Goal: Task Accomplishment & Management: Manage account settings

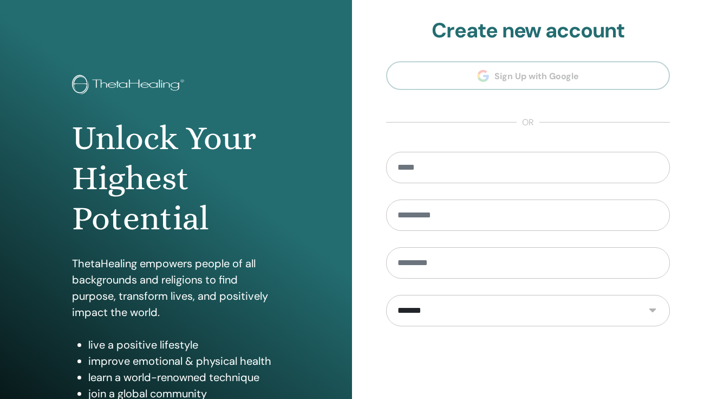
click at [509, 78] on section "**********" at bounding box center [528, 244] width 284 height 453
click at [422, 174] on input "email" at bounding box center [528, 167] width 284 height 31
type input "**********"
type input "*"
type input "*****"
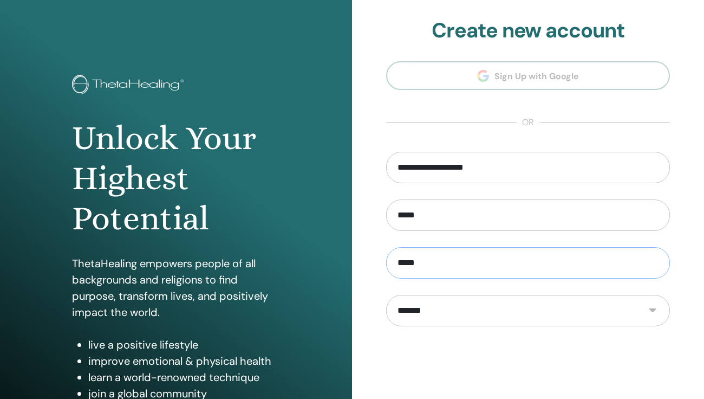
type input "*****"
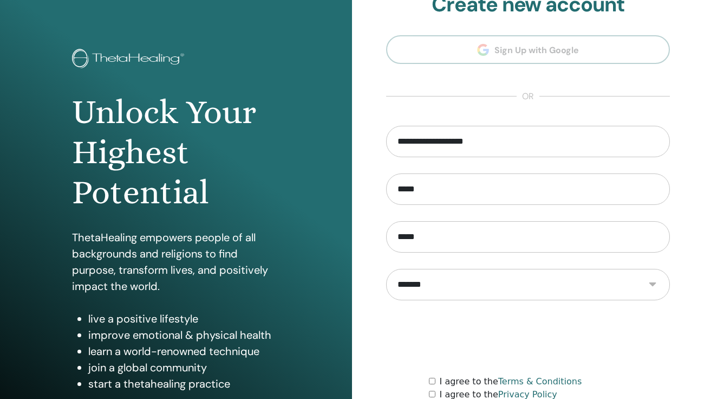
scroll to position [121, 0]
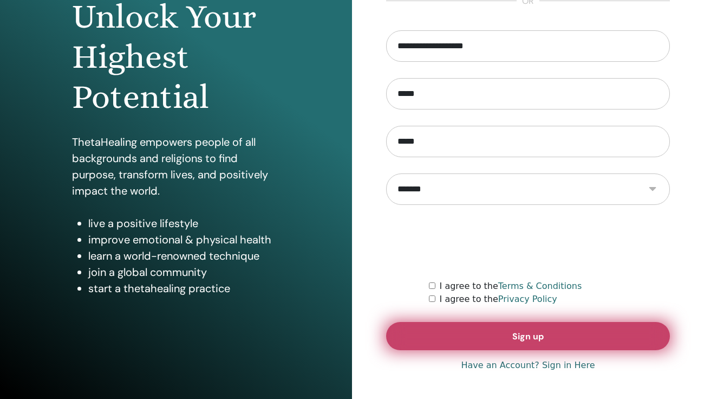
click at [461, 324] on button "Sign up" at bounding box center [528, 336] width 284 height 28
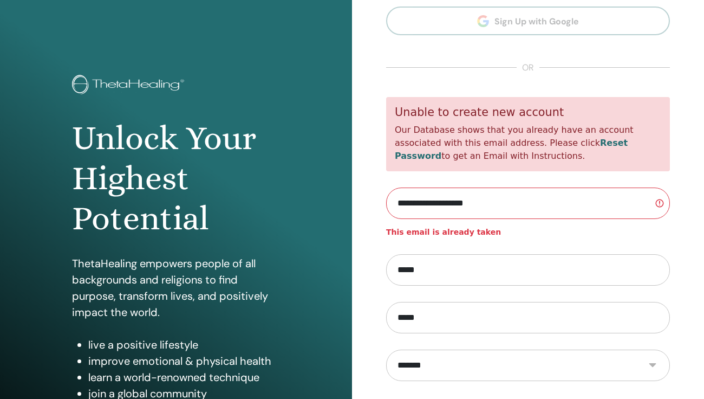
click at [478, 25] on section "**********" at bounding box center [528, 245] width 284 height 563
click at [503, 200] on input "**********" at bounding box center [528, 202] width 284 height 31
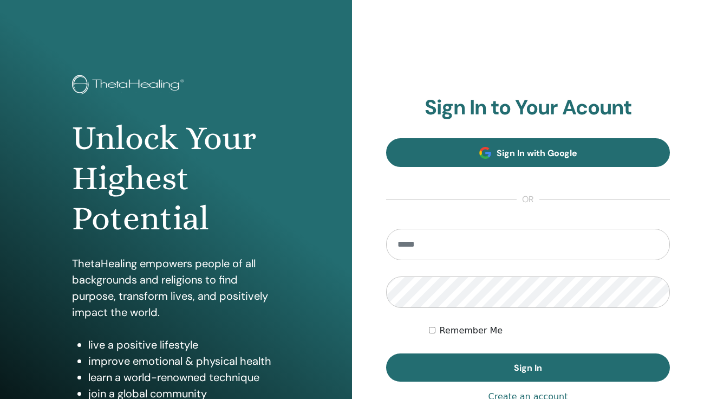
click at [554, 163] on link "Sign In with Google" at bounding box center [528, 152] width 284 height 29
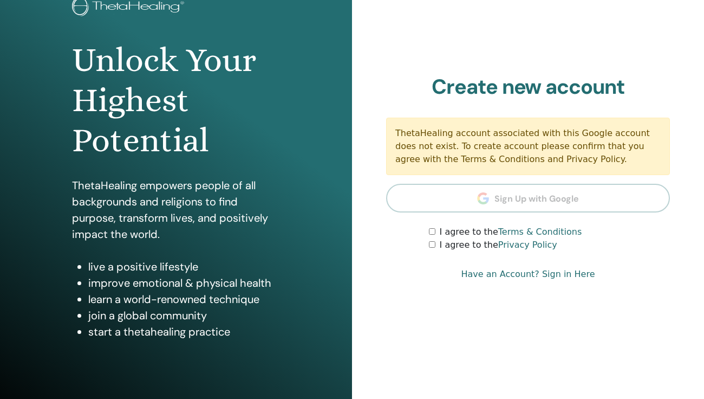
scroll to position [121, 0]
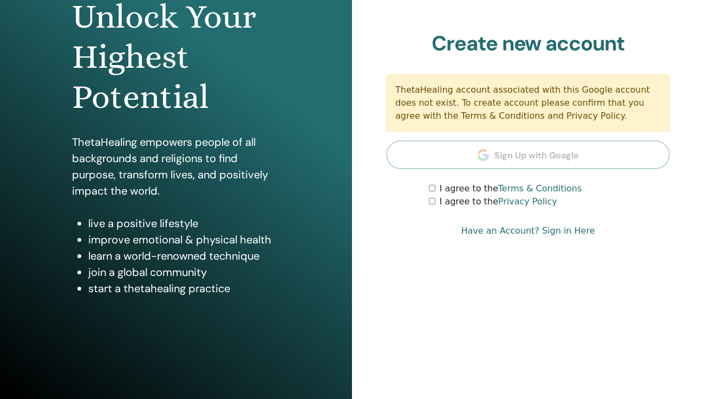
click at [465, 193] on label "I agree to the Terms & Conditions" at bounding box center [511, 188] width 142 height 13
click at [440, 201] on label "I agree to the Privacy Policy" at bounding box center [499, 201] width 118 height 13
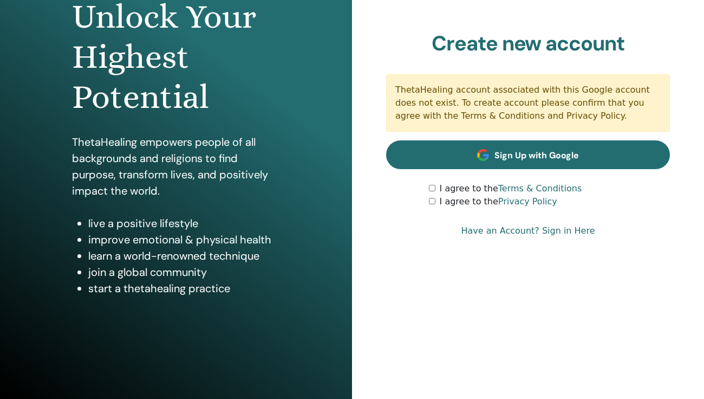
click at [546, 149] on span "Sign Up with Google" at bounding box center [536, 154] width 84 height 11
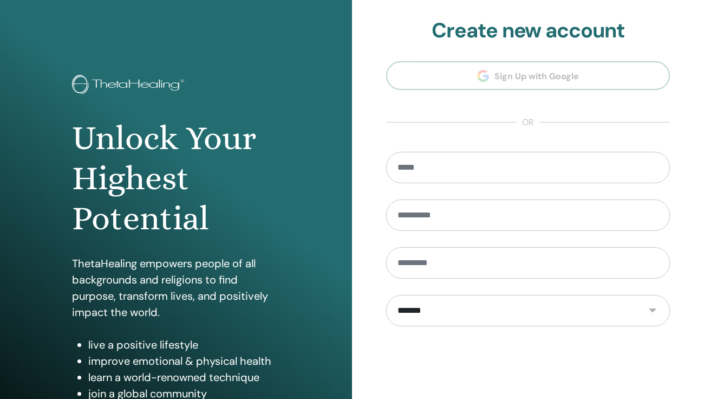
click at [458, 145] on section "**********" at bounding box center [528, 244] width 284 height 453
click at [449, 176] on input "email" at bounding box center [528, 167] width 284 height 31
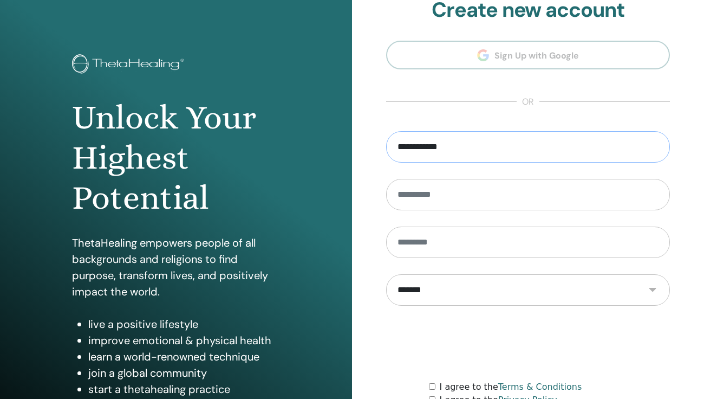
type input "**********"
click at [133, 73] on img at bounding box center [129, 65] width 115 height 22
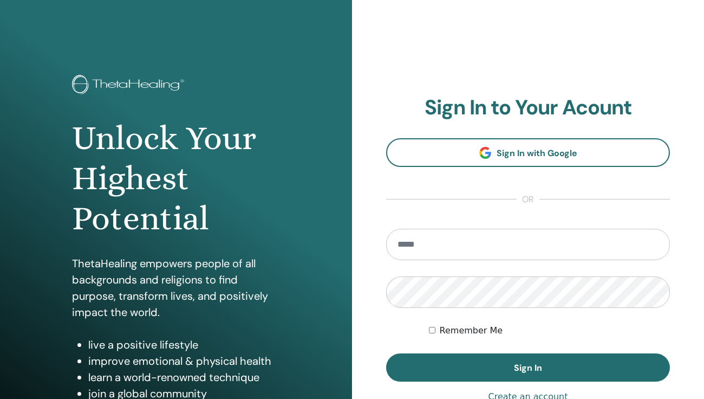
click at [121, 88] on img at bounding box center [129, 86] width 115 height 22
click at [149, 152] on h1 "Unlock Your Highest Potential" at bounding box center [175, 178] width 207 height 121
click at [432, 250] on input "email" at bounding box center [528, 244] width 284 height 31
click at [677, 319] on div "**********" at bounding box center [528, 260] width 352 height 520
click at [493, 252] on input "email" at bounding box center [528, 244] width 284 height 31
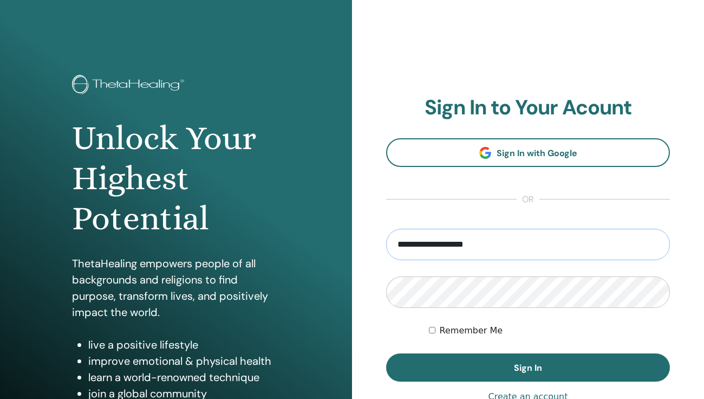
type input "**********"
click at [591, 324] on div "Remember Me" at bounding box center [549, 330] width 241 height 13
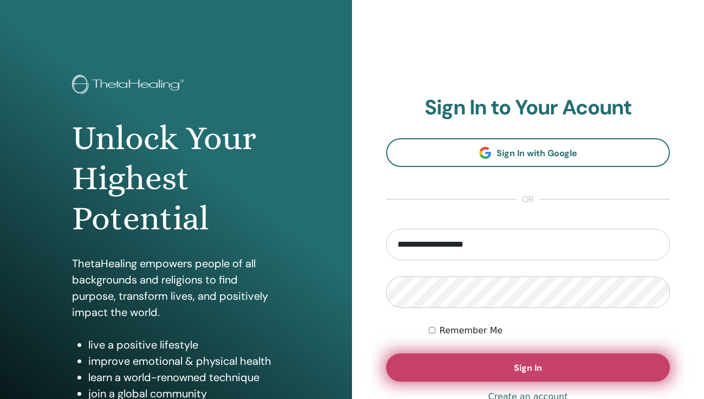
click at [491, 370] on button "Sign In" at bounding box center [528, 367] width 284 height 28
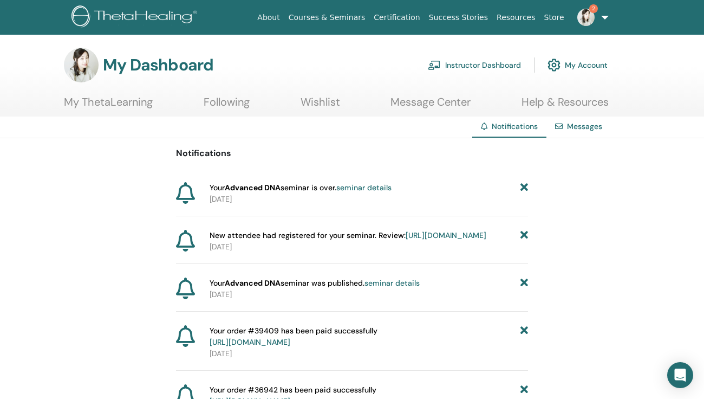
click at [406, 186] on div "Your Advanced DNA seminar is over. seminar details" at bounding box center [369, 187] width 318 height 11
click at [378, 191] on link "seminar details" at bounding box center [363, 187] width 55 height 10
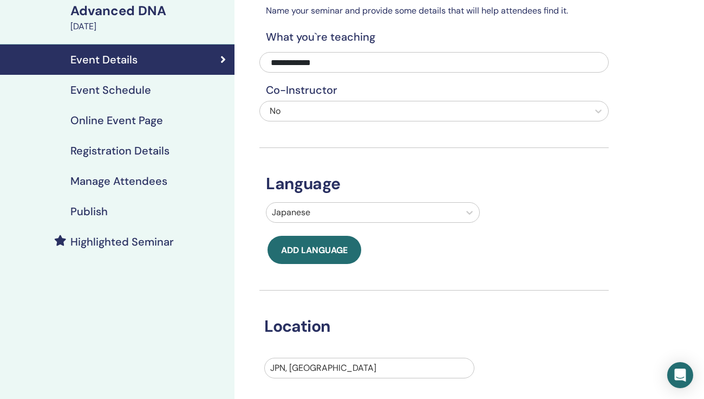
scroll to position [51, 0]
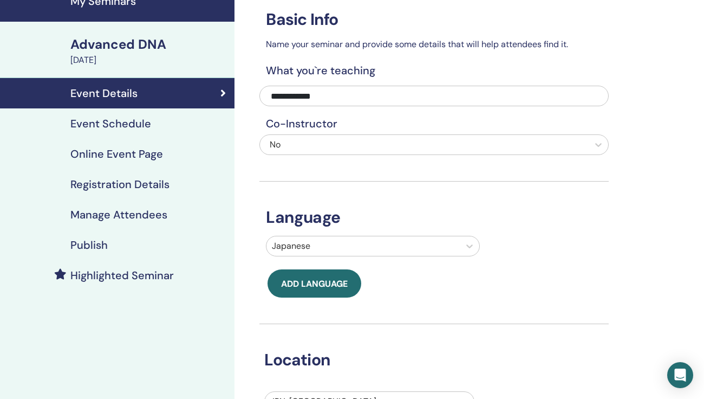
click at [155, 36] on div "Advanced DNA" at bounding box center [149, 44] width 158 height 18
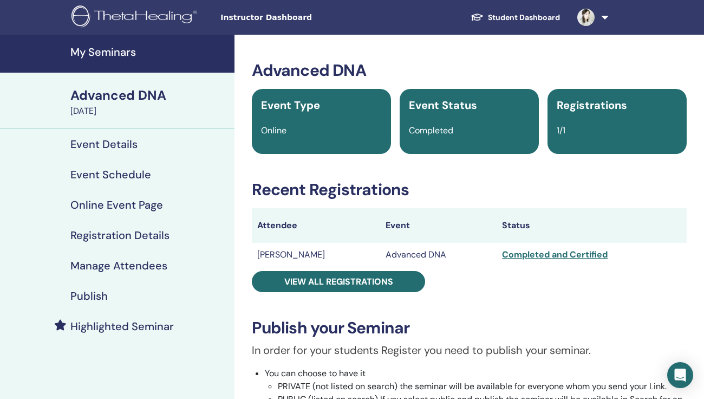
click at [118, 106] on div "July 16, 2025" at bounding box center [149, 111] width 158 height 13
click at [102, 146] on h4 "Event Details" at bounding box center [103, 144] width 67 height 13
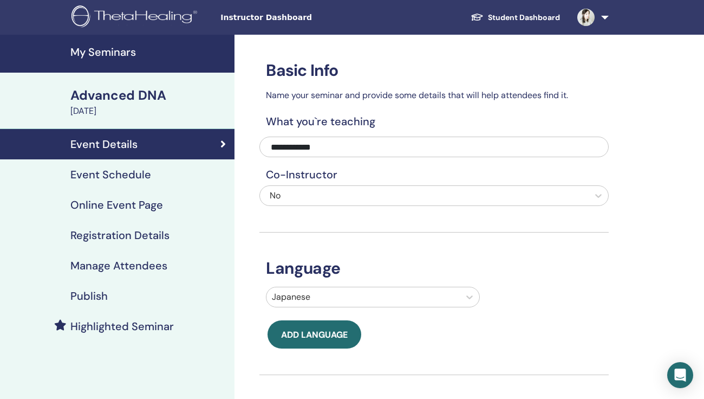
click at [131, 184] on link "Event Schedule" at bounding box center [117, 174] width 234 height 30
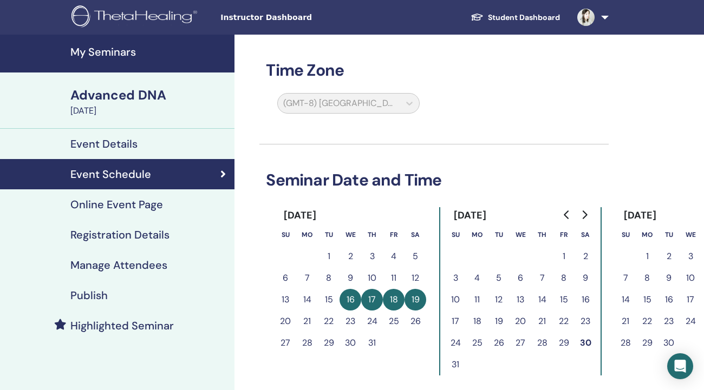
click at [132, 207] on h4 "Online Event Page" at bounding box center [116, 204] width 93 height 13
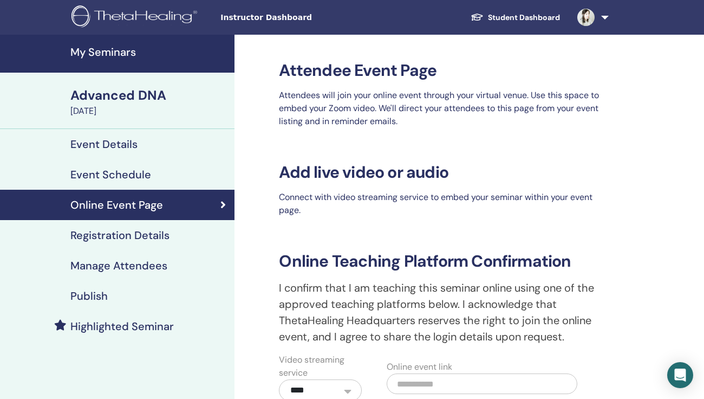
click at [130, 179] on h4 "Event Schedule" at bounding box center [110, 174] width 81 height 13
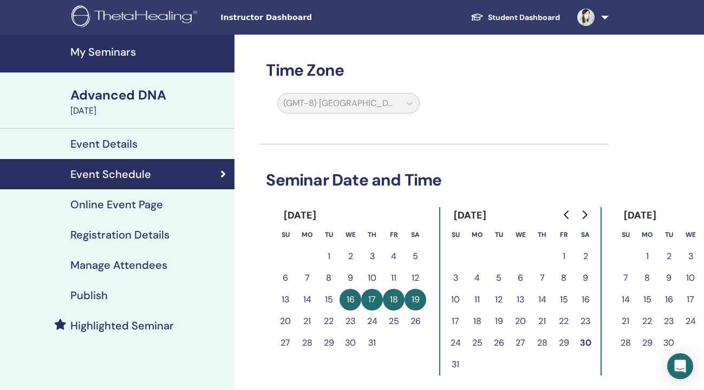
click at [120, 136] on link "Event Details" at bounding box center [117, 144] width 234 height 30
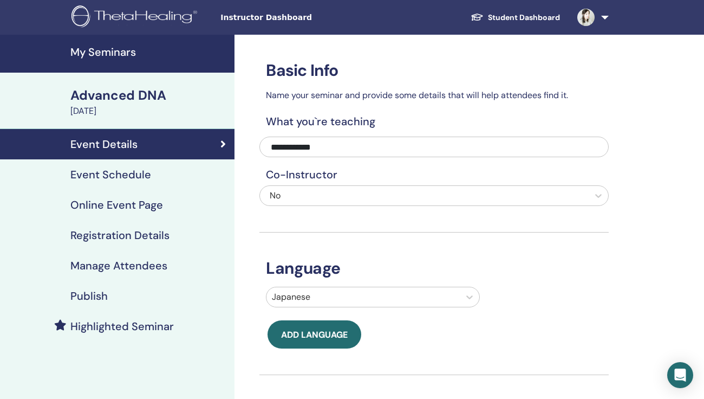
click at [113, 98] on div "Advanced DNA" at bounding box center [149, 95] width 158 height 18
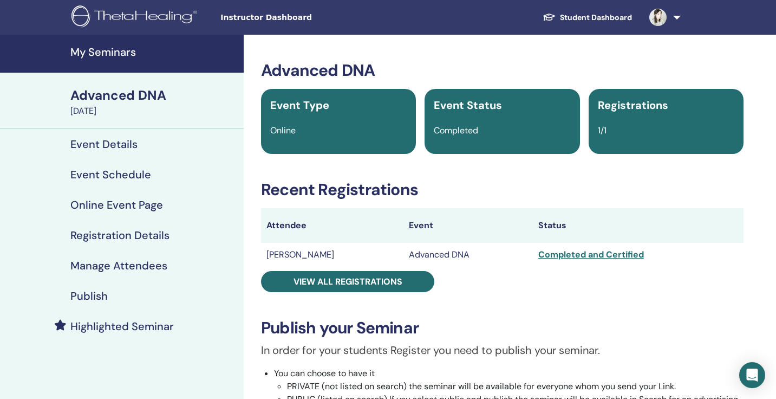
click at [544, 258] on div "Completed and Certified" at bounding box center [638, 254] width 200 height 13
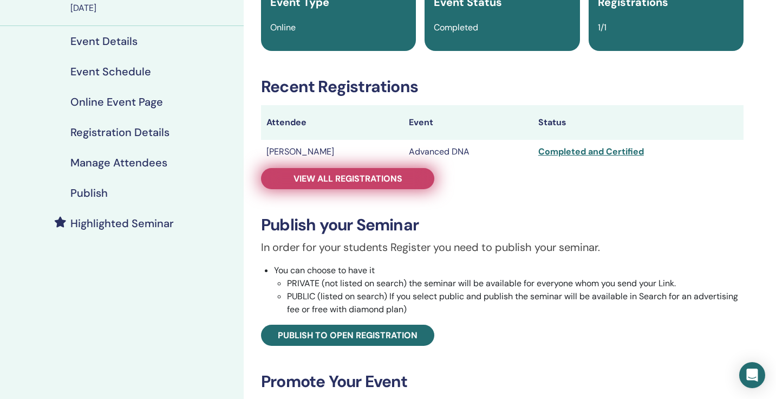
click at [387, 177] on span "View all registrations" at bounding box center [347, 178] width 109 height 11
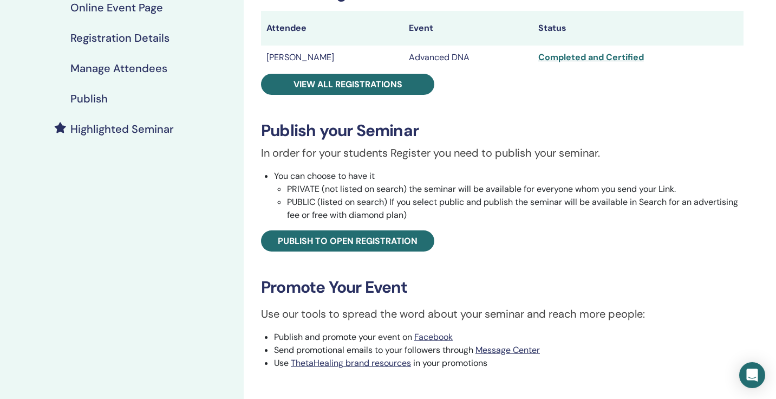
scroll to position [12, 0]
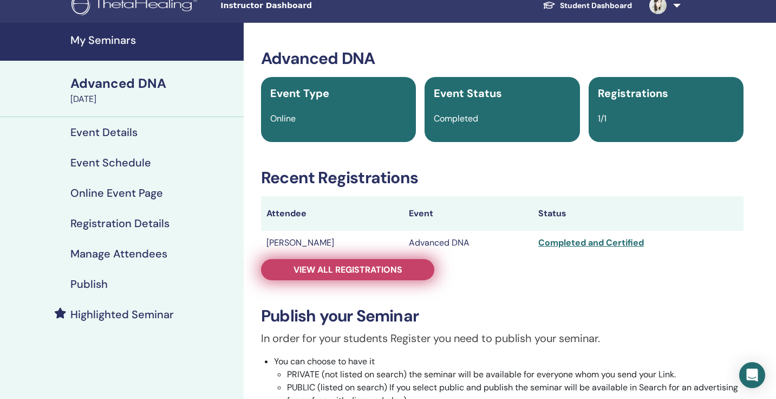
click at [358, 269] on span "View all registrations" at bounding box center [347, 269] width 109 height 11
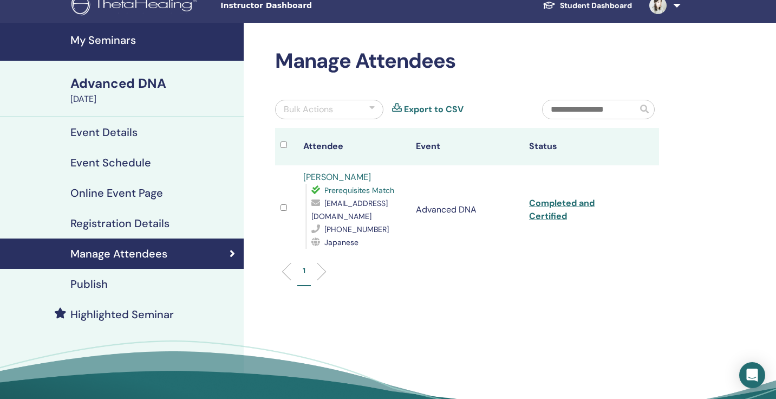
click at [132, 221] on h4 "Registration Details" at bounding box center [119, 223] width 99 height 13
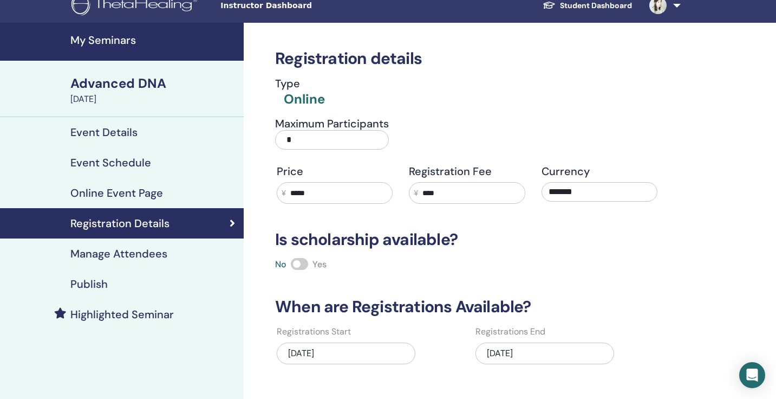
click at [130, 182] on link "Online Event Page" at bounding box center [122, 193] width 244 height 30
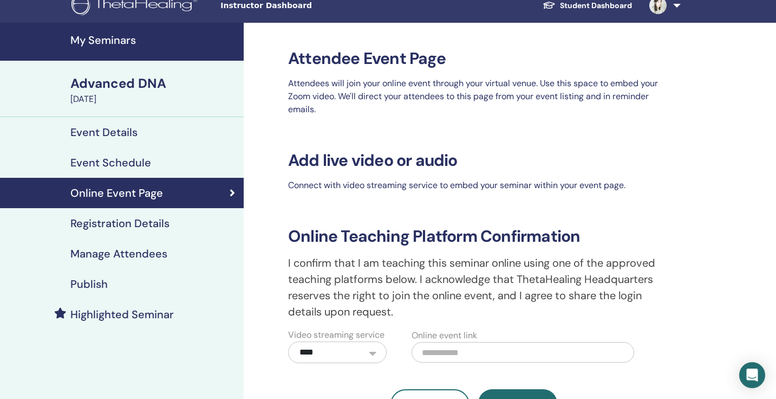
click at [124, 123] on link "Event Details" at bounding box center [122, 132] width 244 height 30
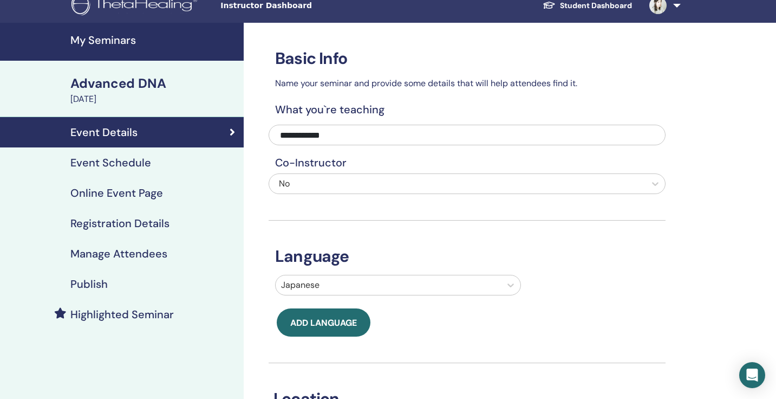
click at [138, 165] on h4 "Event Schedule" at bounding box center [110, 162] width 81 height 13
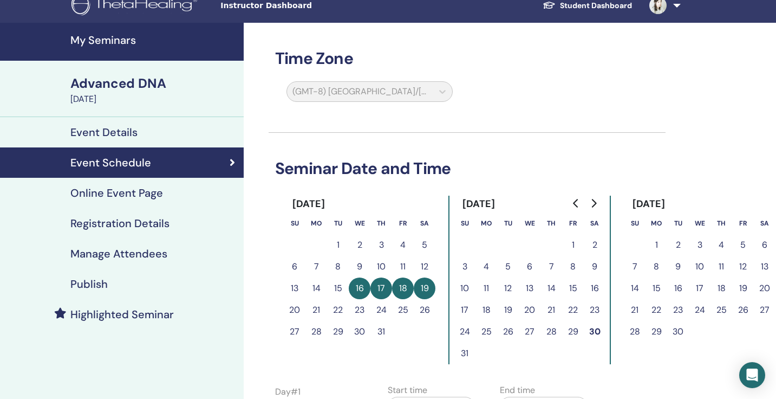
click at [102, 46] on h4 "My Seminars" at bounding box center [153, 40] width 167 height 13
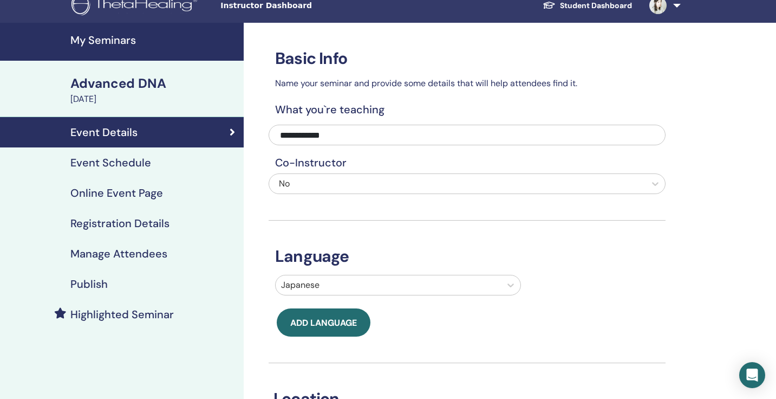
click at [96, 94] on div "July 16, 2025" at bounding box center [153, 99] width 167 height 13
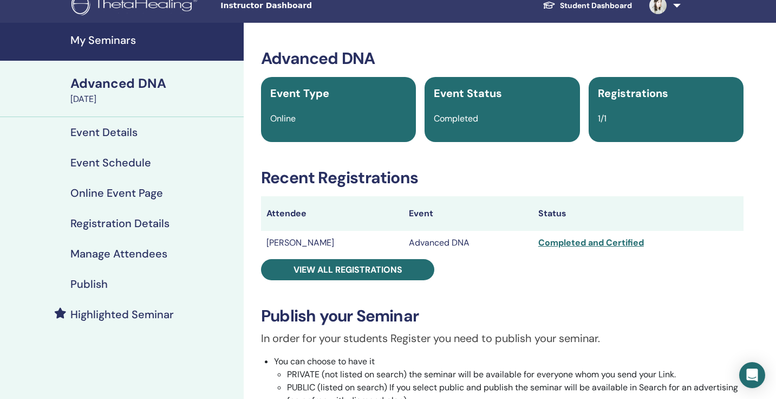
scroll to position [108, 0]
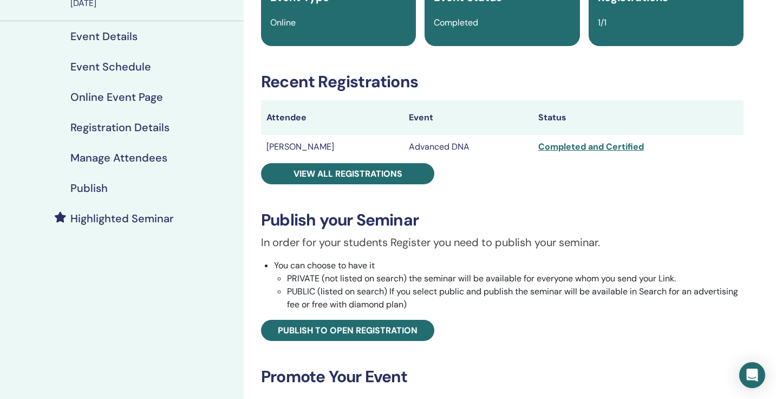
click at [571, 150] on div "Completed and Certified" at bounding box center [638, 146] width 200 height 13
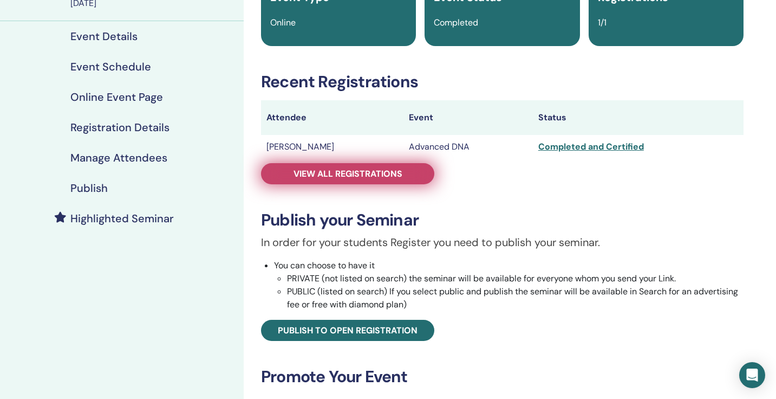
click at [391, 171] on span "View all registrations" at bounding box center [347, 173] width 109 height 11
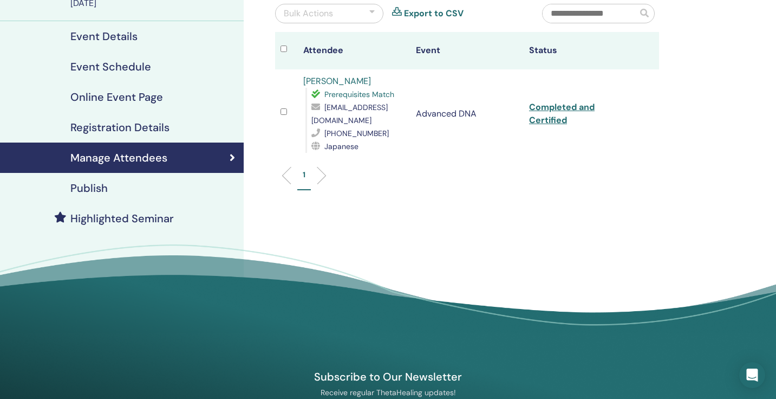
scroll to position [110, 0]
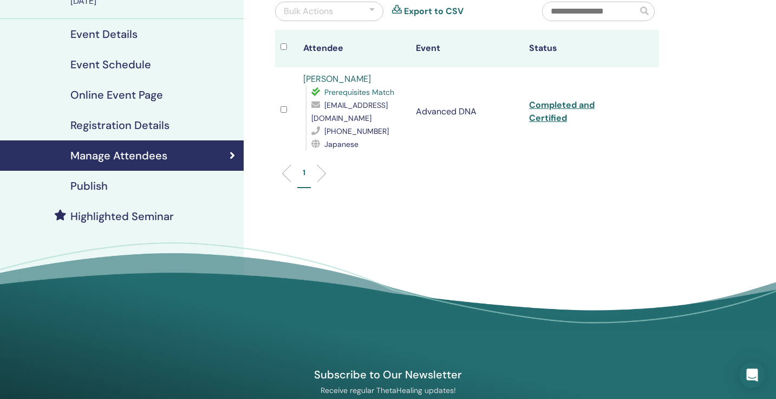
click at [538, 99] on link "Completed and Certified" at bounding box center [562, 111] width 66 height 24
click at [703, 118] on div "Manage Attendees Bulk Actions Export to CSV Attendee Event Status Yoshimi Ariki…" at bounding box center [502, 138] width 517 height 426
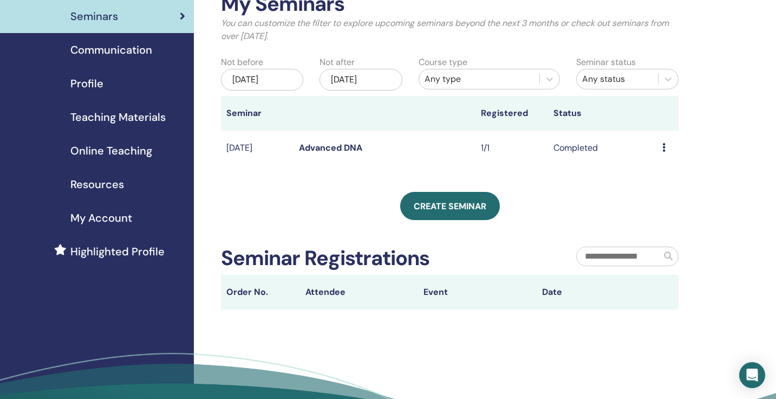
scroll to position [48, 0]
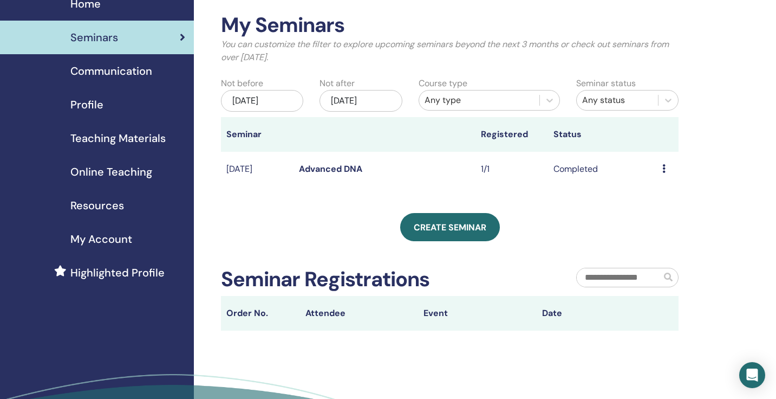
click at [262, 103] on div "[DATE]" at bounding box center [262, 101] width 82 height 22
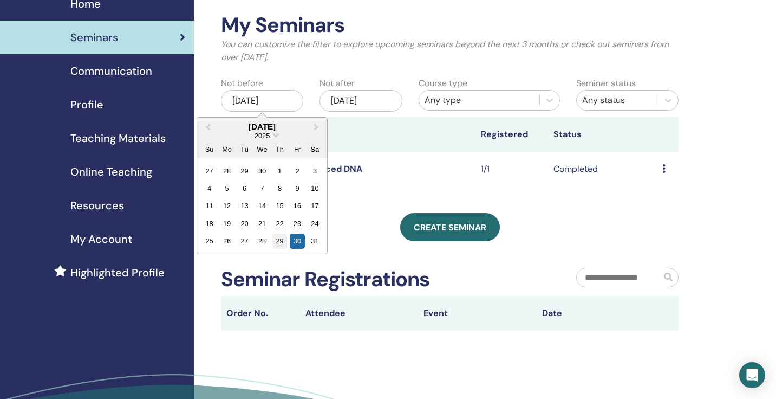
click at [282, 242] on div "29" at bounding box center [279, 240] width 15 height 15
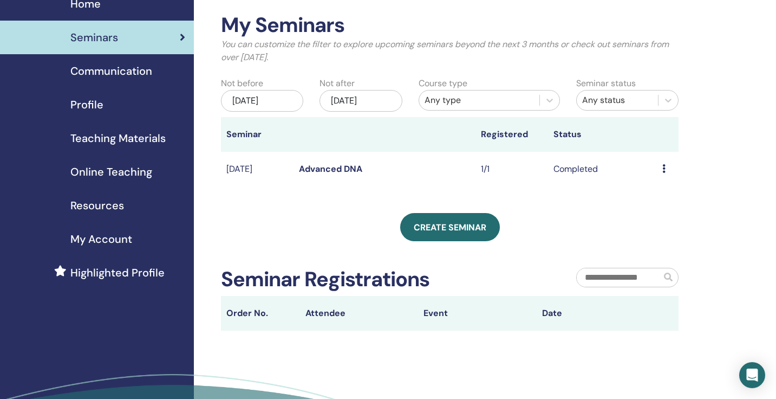
click at [349, 95] on div "[DATE]" at bounding box center [360, 101] width 82 height 22
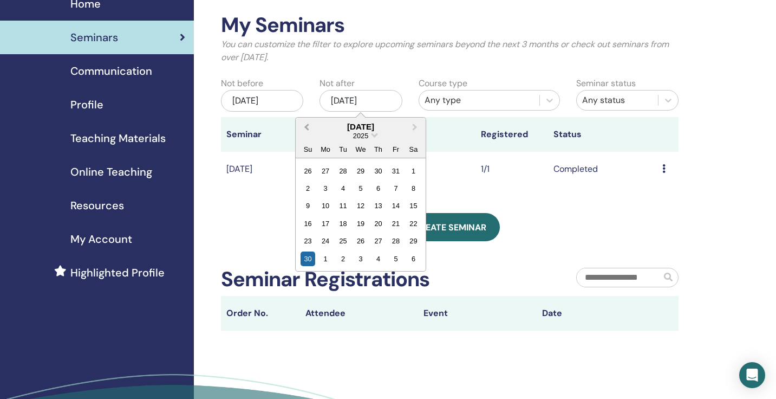
click at [313, 128] on button "Previous Month" at bounding box center [305, 127] width 17 height 17
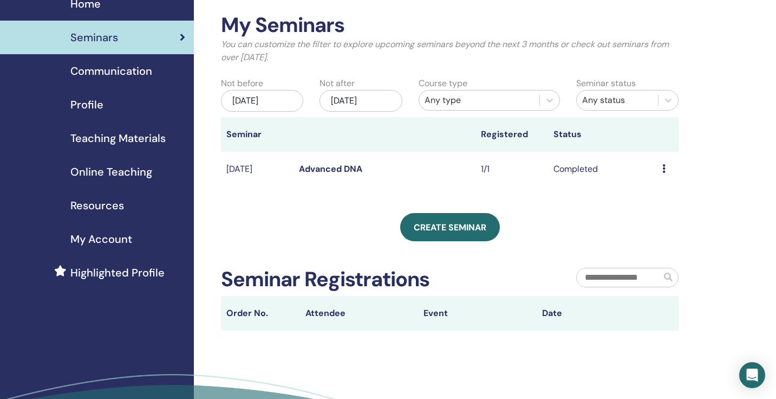
click at [278, 95] on div "[DATE]" at bounding box center [262, 101] width 82 height 22
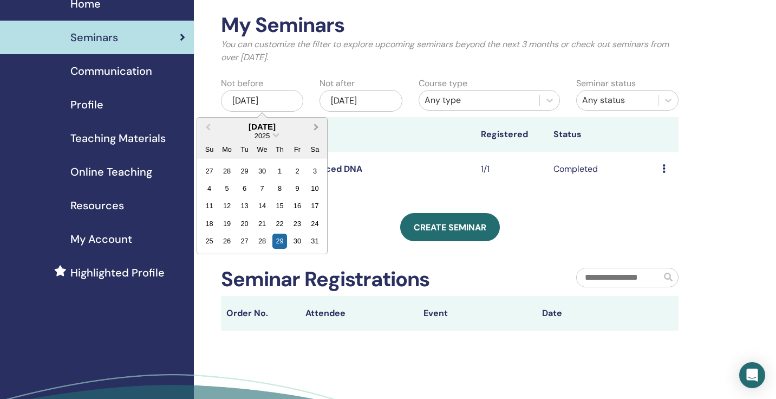
click at [316, 128] on span "Next Month" at bounding box center [316, 126] width 0 height 11
click at [299, 237] on div "29" at bounding box center [297, 240] width 15 height 15
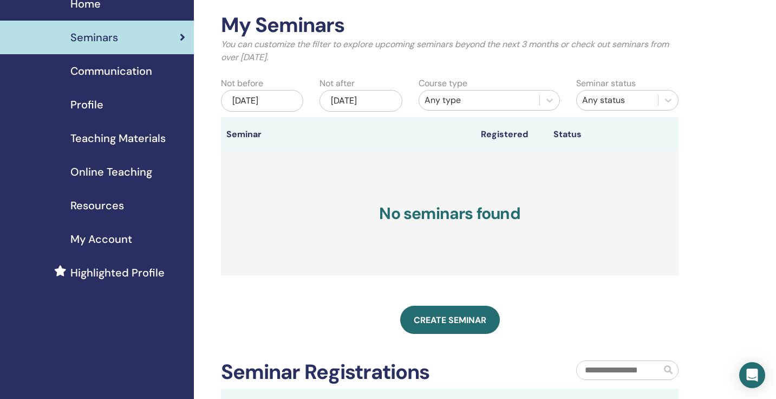
click at [350, 102] on div "[DATE]" at bounding box center [360, 101] width 82 height 22
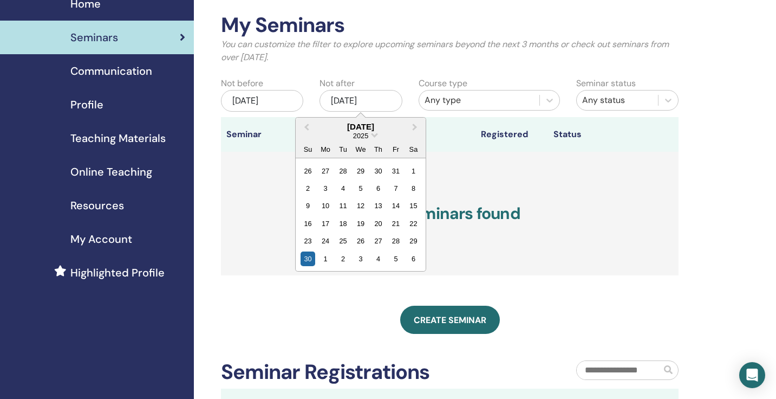
click at [325, 127] on div "[DATE]" at bounding box center [361, 126] width 130 height 9
click at [306, 127] on span "Previous Month" at bounding box center [306, 126] width 0 height 11
click at [310, 259] on div "31" at bounding box center [308, 258] width 15 height 15
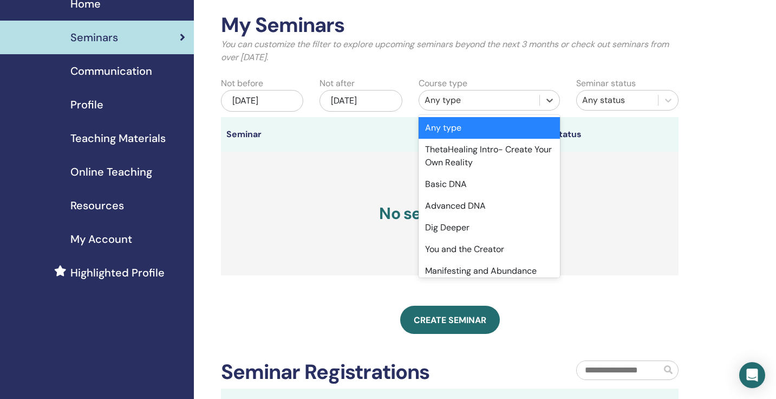
click at [480, 99] on div "Any type" at bounding box center [480, 100] width 110 height 13
click at [503, 207] on div "Advanced DNA" at bounding box center [490, 206] width 142 height 22
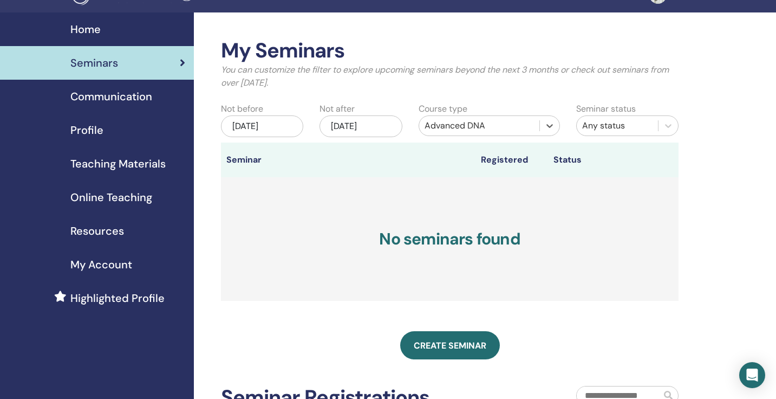
scroll to position [0, 0]
